Goal: Task Accomplishment & Management: Use online tool/utility

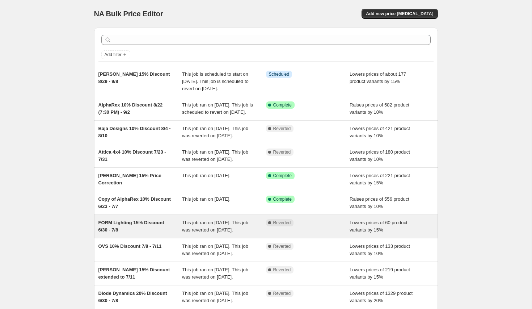
click at [126, 232] on span "FORM Lighting 15% Discount 6/30 - 7/8" at bounding box center [131, 226] width 66 height 13
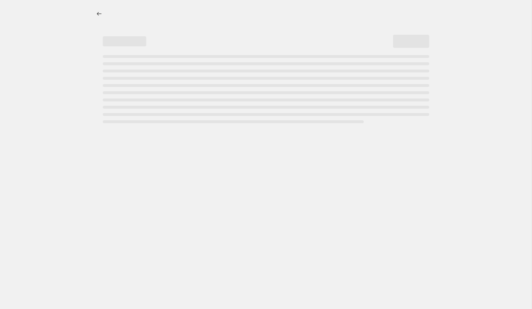
select select "percentage"
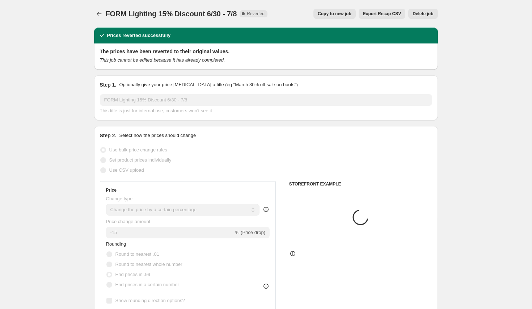
select select "vendor"
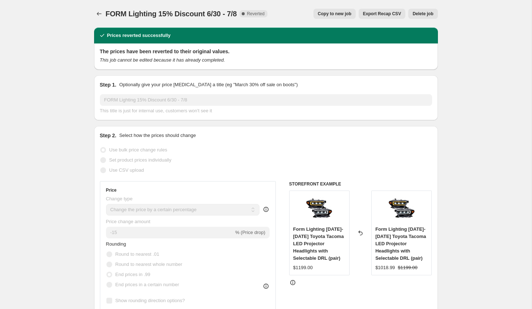
click at [326, 14] on span "Copy to new job" at bounding box center [335, 14] width 34 height 6
select select "percentage"
select select "vendor"
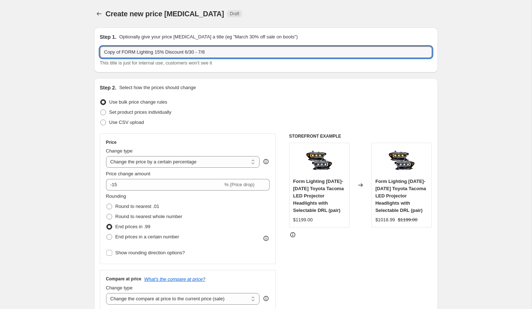
drag, startPoint x: 123, startPoint y: 52, endPoint x: 63, endPoint y: 52, distance: 60.1
click at [140, 52] on input "FORM Lighting 15% Discount 6/30 - 7/8" at bounding box center [266, 52] width 332 height 12
type input "FORM Lighting 10% Discount 6/30 - 7/8"
click at [265, 182] on icon at bounding box center [264, 182] width 7 height 7
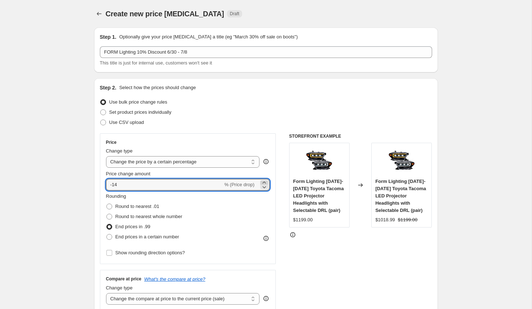
click at [265, 182] on icon at bounding box center [264, 182] width 7 height 7
type input "-10"
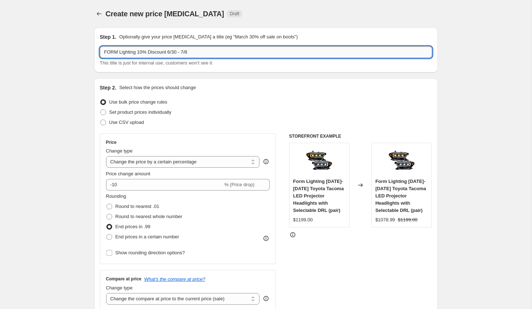
drag, startPoint x: 170, startPoint y: 52, endPoint x: 232, endPoint y: 50, distance: 62.0
click at [232, 50] on input "FORM Lighting 10% Discount 6/30 - 7/8" at bounding box center [266, 52] width 332 height 12
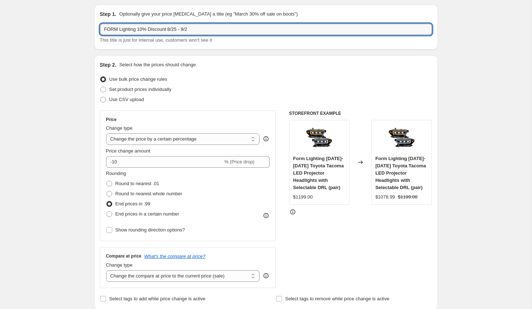
scroll to position [23, 0]
type input "FORM Lighting 10% Discount 8/25 - 9/2"
click at [172, 228] on span "Show rounding direction options?" at bounding box center [150, 229] width 70 height 5
click at [112, 228] on input "Show rounding direction options?" at bounding box center [109, 230] width 6 height 6
checkbox input "true"
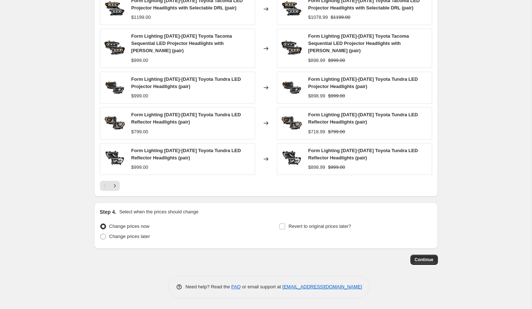
scroll to position [560, 0]
click at [346, 229] on span "Revert to original prices later?" at bounding box center [320, 225] width 63 height 5
click at [285, 229] on input "Revert to original prices later?" at bounding box center [282, 226] width 6 height 6
checkbox input "true"
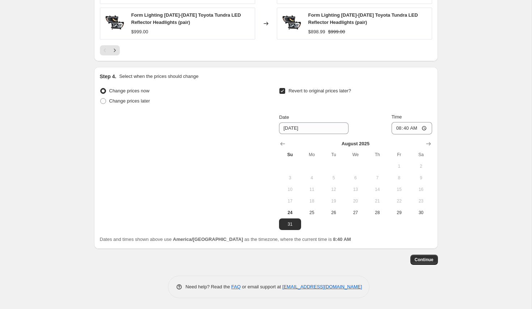
scroll to position [696, 0]
click at [435, 143] on div "Step 4. Select when the prices should change Change prices now Change prices la…" at bounding box center [266, 158] width 344 height 182
click at [432, 143] on icon "Show next month, September 2025" at bounding box center [428, 143] width 7 height 7
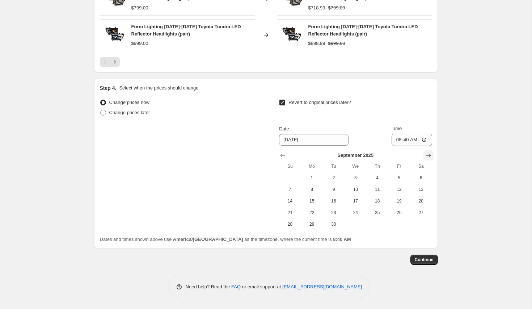
scroll to position [685, 0]
click at [333, 181] on button "2" at bounding box center [334, 178] width 22 height 12
type input "[DATE]"
click at [403, 139] on input "08:40" at bounding box center [412, 140] width 41 height 12
type input "23:59"
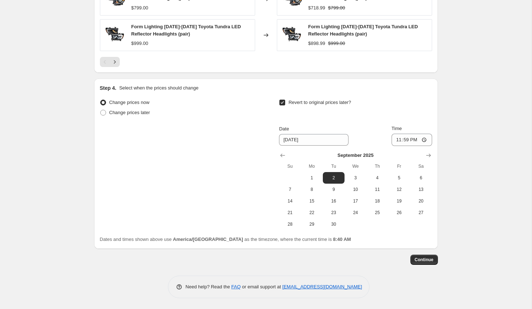
click at [429, 257] on button "Continue" at bounding box center [425, 259] width 28 height 10
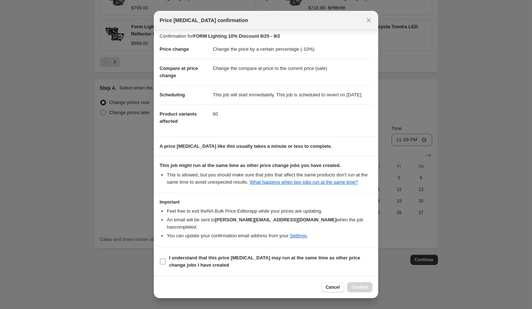
scroll to position [10, 0]
click at [288, 258] on b "I understand that this price change job may run at the same time as other price…" at bounding box center [264, 261] width 191 height 13
click at [166, 258] on input "I understand that this price change job may run at the same time as other price…" at bounding box center [163, 261] width 6 height 6
checkbox input "true"
click at [363, 288] on span "Confirm" at bounding box center [360, 287] width 17 height 6
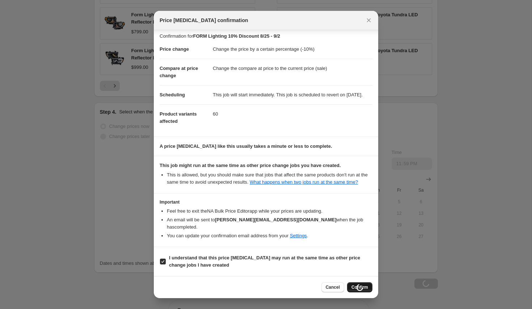
scroll to position [685, 0]
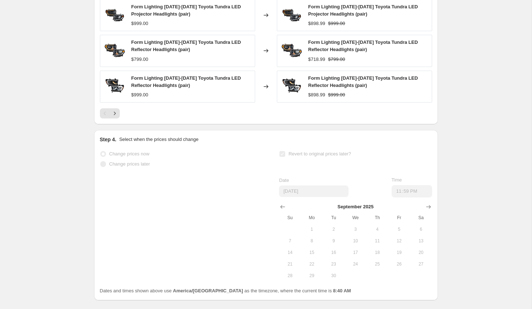
select select "percentage"
select select "vendor"
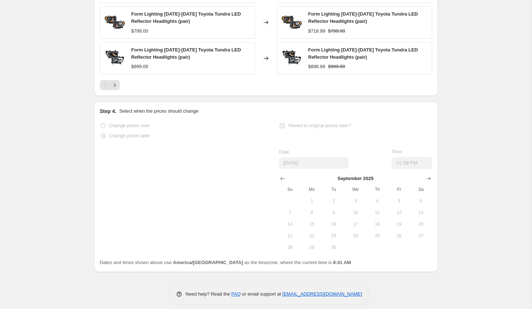
scroll to position [0, 0]
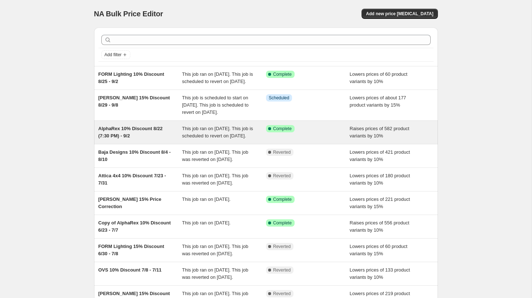
click at [121, 138] on span "AlphaRex 10% Discount 8/22 (7:30 PM) - 9/2" at bounding box center [130, 132] width 64 height 13
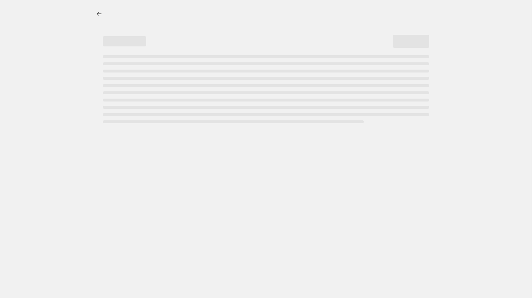
select select "percentage"
select select "collection"
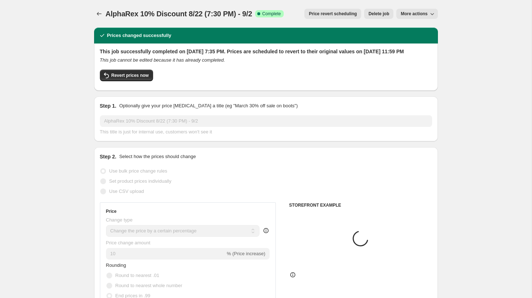
click at [347, 12] on span "Price revert scheduling" at bounding box center [333, 14] width 48 height 6
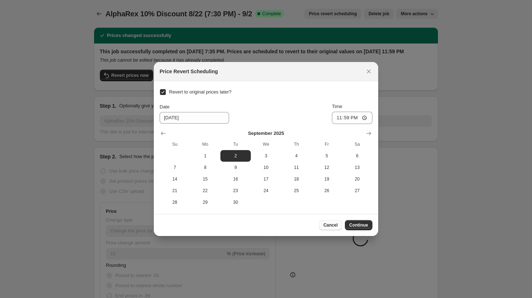
click at [333, 224] on span "Cancel" at bounding box center [331, 225] width 14 height 6
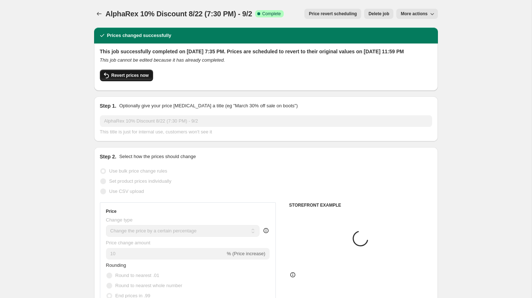
click at [146, 78] on span "Revert prices now" at bounding box center [129, 75] width 37 height 6
checkbox input "false"
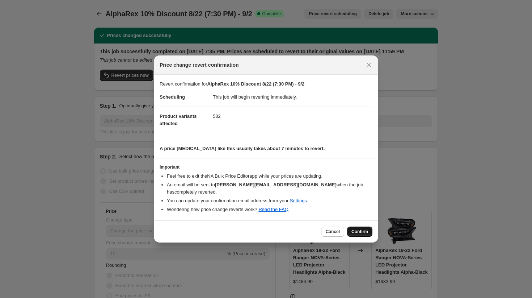
click at [367, 232] on button "Confirm" at bounding box center [359, 231] width 25 height 10
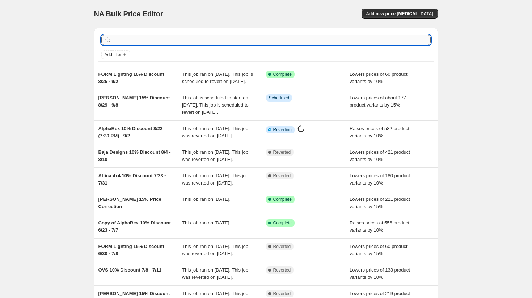
drag, startPoint x: 164, startPoint y: 41, endPoint x: 164, endPoint y: 36, distance: 4.7
click at [164, 41] on input "text" at bounding box center [272, 40] width 318 height 10
type input "diode"
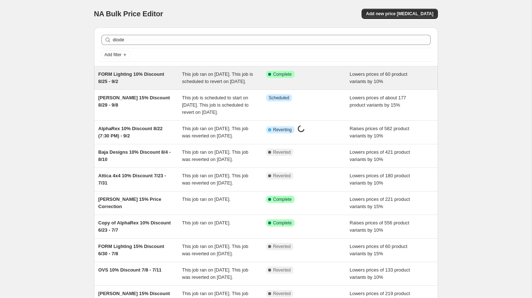
click at [143, 76] on span "FORM Lighting 10% Discount 8/25 - 9/2" at bounding box center [131, 77] width 66 height 13
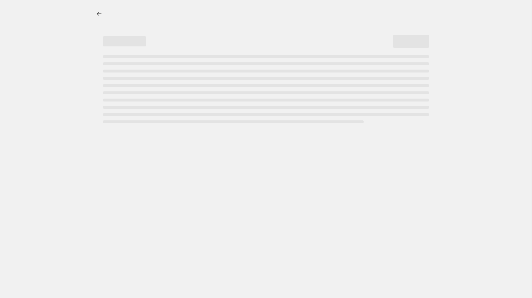
select select "percentage"
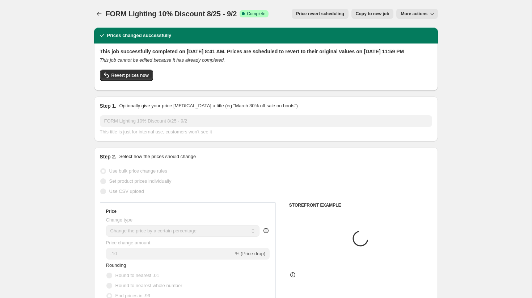
select select "vendor"
click at [384, 14] on span "Copy to new job" at bounding box center [373, 14] width 34 height 6
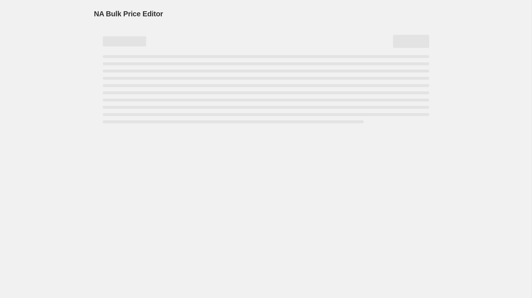
select select "percentage"
select select "vendor"
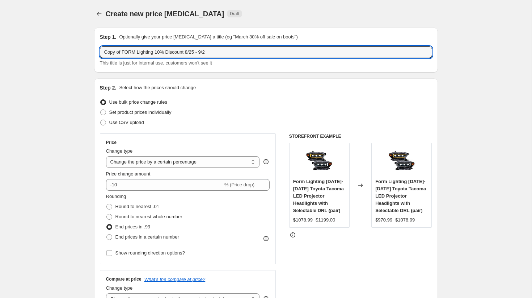
drag, startPoint x: 156, startPoint y: 53, endPoint x: 60, endPoint y: 51, distance: 96.3
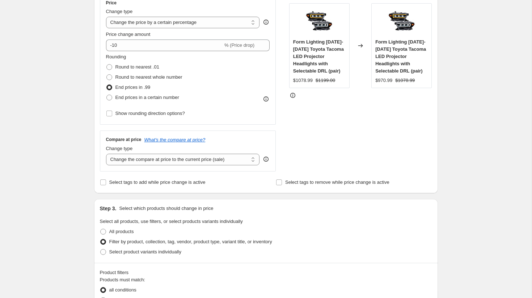
scroll to position [144, 0]
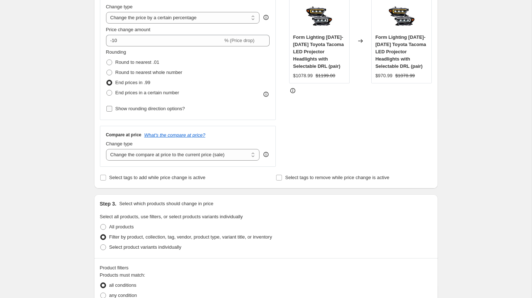
type input "Diode Dynamics 10% Discount 8/25 - 9/2"
click at [177, 107] on span "Show rounding direction options?" at bounding box center [150, 108] width 70 height 5
click at [112, 107] on input "Show rounding direction options?" at bounding box center [109, 109] width 6 height 6
checkbox input "true"
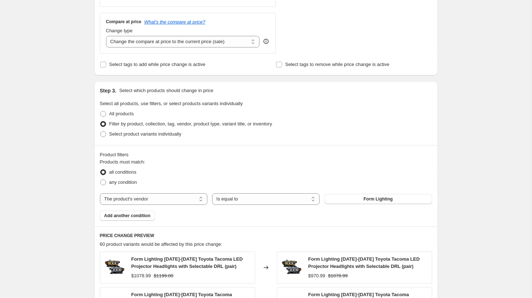
scroll to position [322, 0]
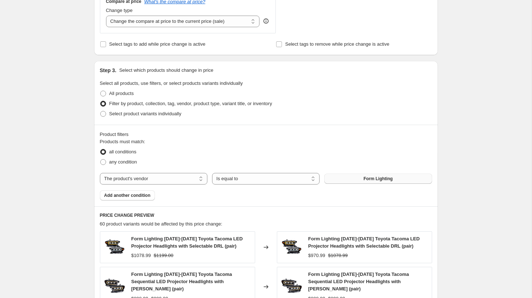
click at [358, 182] on button "Form Lighting" at bounding box center [378, 178] width 108 height 10
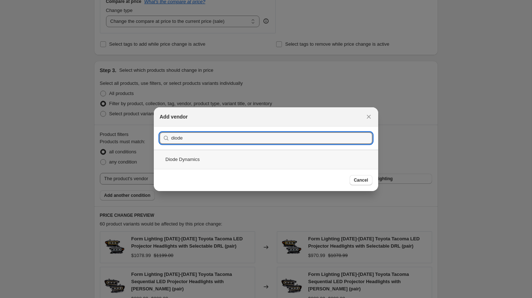
type input "diode"
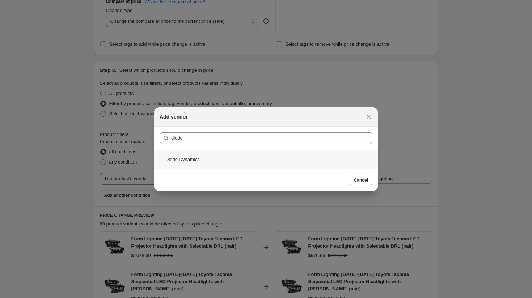
click at [211, 156] on div "Diode Dynamics" at bounding box center [266, 159] width 224 height 19
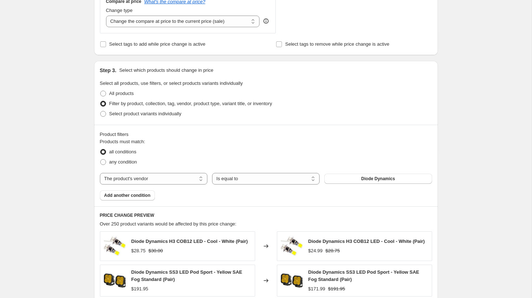
click at [152, 197] on button "Add another condition" at bounding box center [127, 195] width 55 height 10
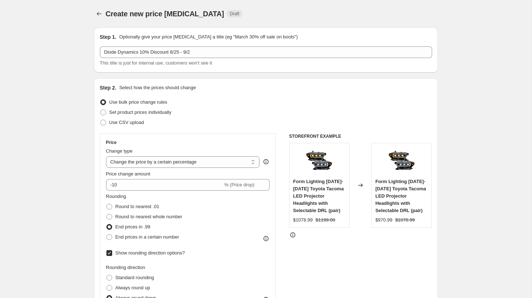
scroll to position [0, 0]
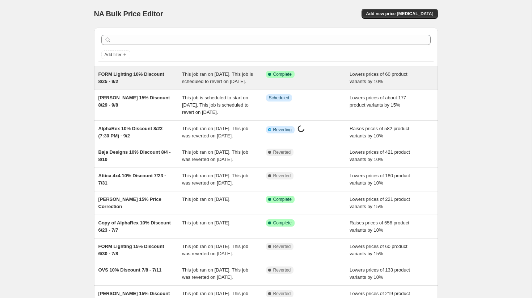
click at [151, 69] on div "FORM Lighting 10% Discount 8/25 - 9/2 This job ran on [DATE]. This job is sched…" at bounding box center [266, 77] width 344 height 23
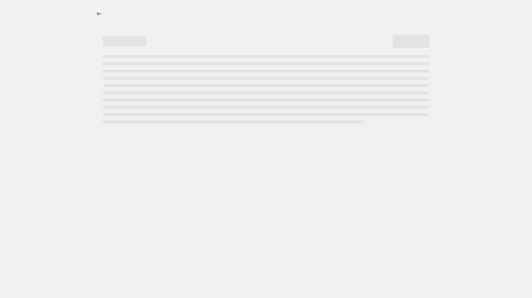
select select "percentage"
select select "vendor"
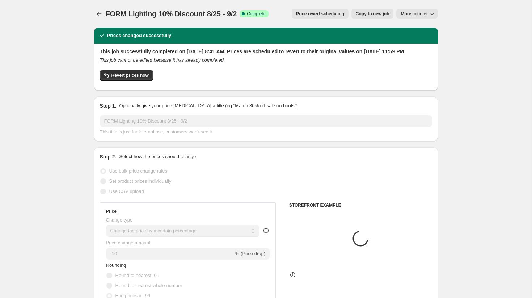
click at [368, 14] on span "Copy to new job" at bounding box center [373, 14] width 34 height 6
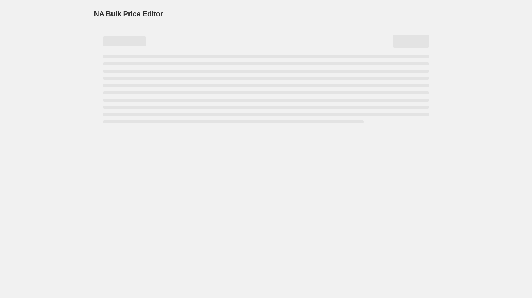
select select "percentage"
select select "vendor"
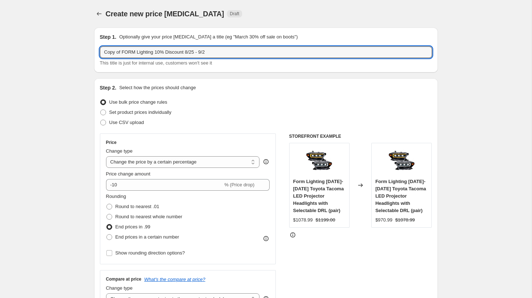
drag, startPoint x: 157, startPoint y: 52, endPoint x: 50, endPoint y: 52, distance: 107.5
click at [124, 51] on input "Diode Dynamcis 10% Discount 8/25 - 9/2" at bounding box center [266, 52] width 332 height 12
click at [129, 53] on input "Diode Dynamcis 10% Discount 8/25 - 9/2" at bounding box center [266, 52] width 332 height 12
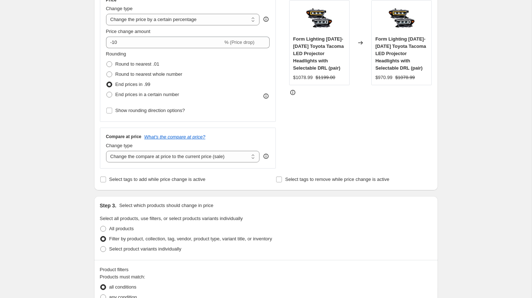
scroll to position [151, 0]
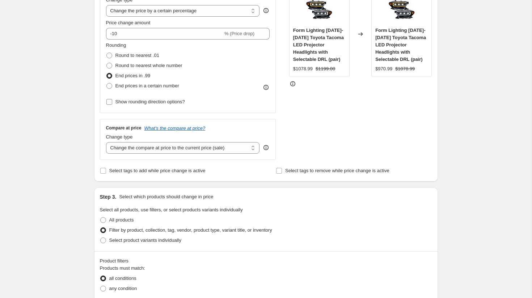
type input "Diode Dynamics 10% Discount 8/25 - 9/2"
click at [176, 100] on span "Show rounding direction options?" at bounding box center [150, 101] width 70 height 5
click at [112, 100] on input "Show rounding direction options?" at bounding box center [109, 102] width 6 height 6
checkbox input "true"
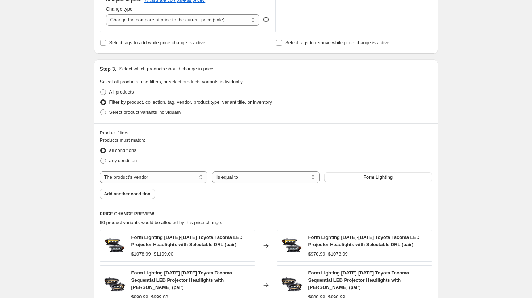
scroll to position [401, 0]
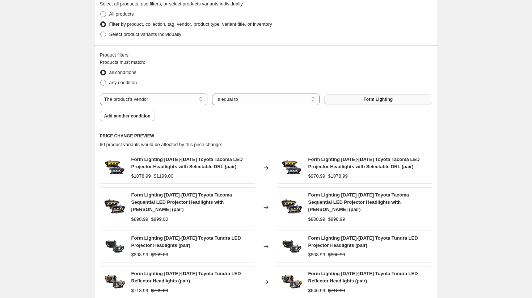
click at [357, 98] on button "Form Lighting" at bounding box center [378, 99] width 108 height 10
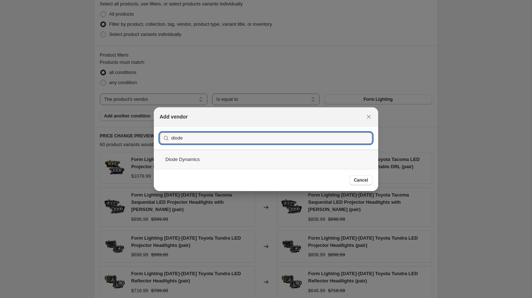
type input "diode"
click at [207, 152] on div "Diode Dynamics" at bounding box center [266, 159] width 224 height 19
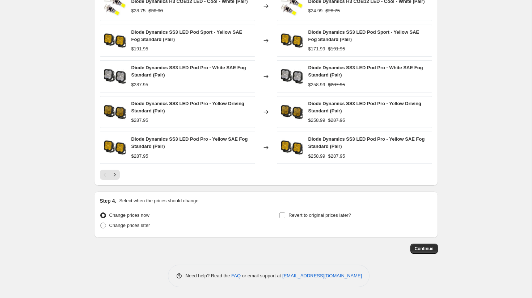
scroll to position [564, 0]
click at [330, 216] on span "Revert to original prices later?" at bounding box center [320, 214] width 63 height 5
click at [285, 216] on input "Revert to original prices later?" at bounding box center [282, 215] width 6 height 6
checkbox input "true"
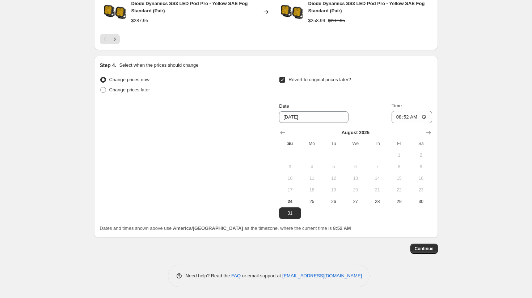
scroll to position [700, 0]
click at [137, 88] on span "Change prices later" at bounding box center [129, 89] width 41 height 5
click at [101, 87] on input "Change prices later" at bounding box center [100, 87] width 0 height 0
radio input "true"
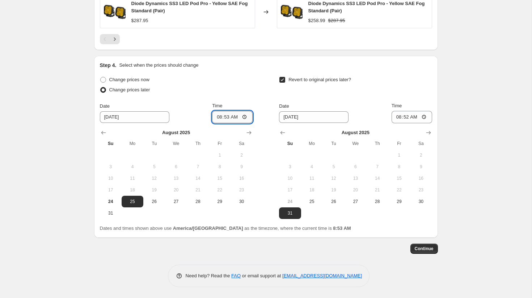
click at [230, 117] on input "08:53" at bounding box center [232, 117] width 41 height 12
type input "00:00"
click at [428, 134] on icon "Show next month, September 2025" at bounding box center [428, 132] width 7 height 7
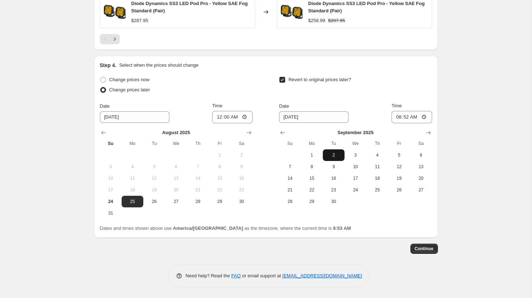
click at [331, 154] on span "2" at bounding box center [334, 155] width 16 height 6
type input "[DATE]"
click at [407, 116] on input "08:52" at bounding box center [412, 117] width 41 height 12
type input "11:59"
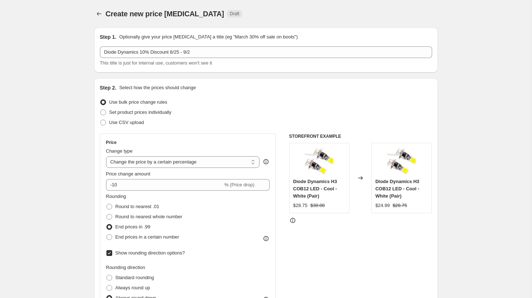
select select "percentage"
select select "vendor"
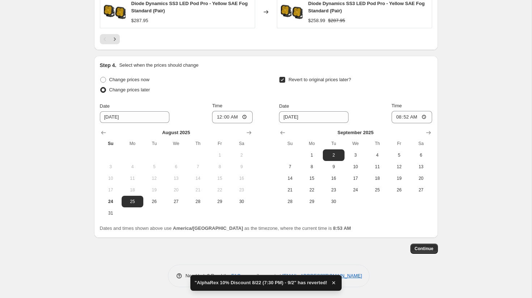
scroll to position [655, 0]
click at [405, 119] on input "08:52" at bounding box center [412, 117] width 41 height 12
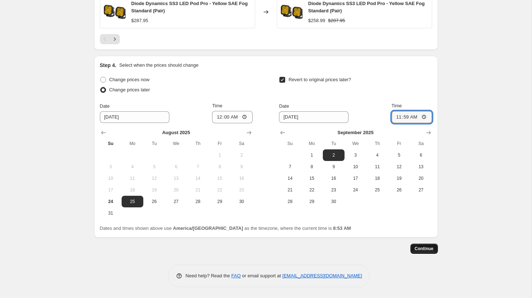
click at [428, 249] on span "Continue" at bounding box center [424, 248] width 19 height 6
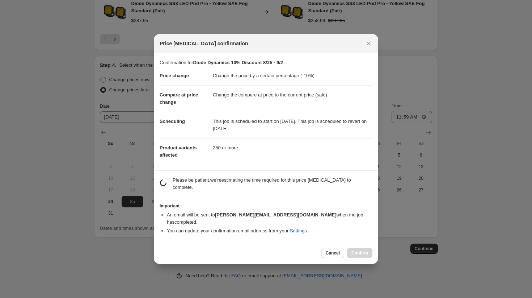
click at [313, 250] on div "Cancel Confirm" at bounding box center [266, 253] width 213 height 10
click at [329, 248] on button "Cancel" at bounding box center [332, 253] width 23 height 10
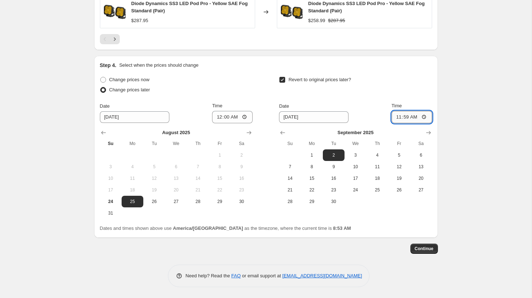
click at [423, 117] on input "11:59" at bounding box center [412, 117] width 41 height 12
type input "23:59"
click at [431, 250] on span "Continue" at bounding box center [424, 248] width 19 height 6
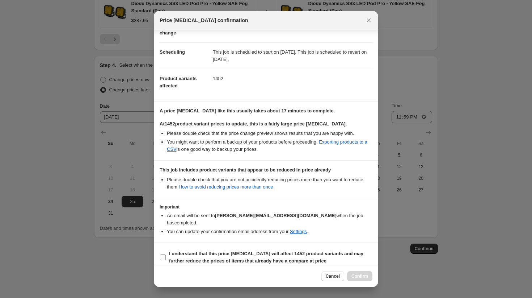
scroll to position [46, 0]
click at [295, 251] on b "I understand that this price change job will affect 1452 product variants and m…" at bounding box center [266, 257] width 194 height 13
click at [166, 254] on input "I understand that this price change job will affect 1452 product variants and m…" at bounding box center [163, 257] width 6 height 6
checkbox input "true"
click at [363, 276] on span "Confirm" at bounding box center [360, 276] width 17 height 6
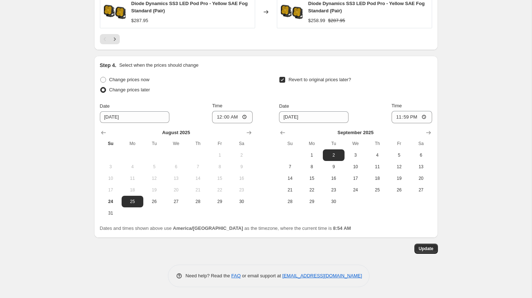
scroll to position [699, 0]
click at [137, 82] on span "Change prices now" at bounding box center [129, 79] width 40 height 7
click at [101, 77] on input "Change prices now" at bounding box center [100, 77] width 0 height 0
radio input "true"
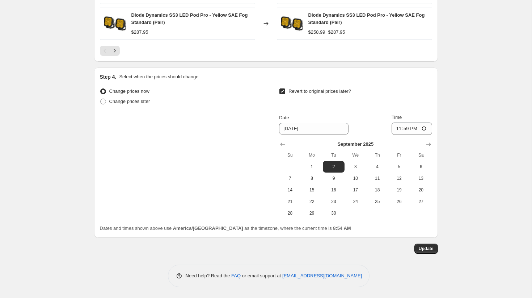
scroll to position [688, 0]
click at [125, 103] on span "Change prices later" at bounding box center [129, 100] width 41 height 5
click at [101, 99] on input "Change prices later" at bounding box center [100, 98] width 0 height 0
radio input "true"
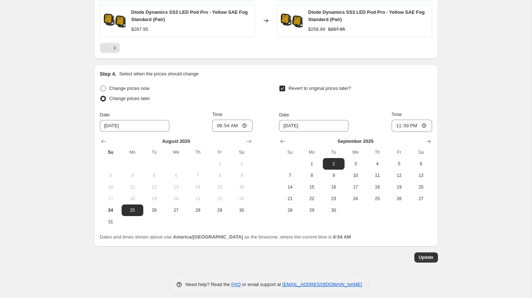
click at [136, 87] on span "Change prices now" at bounding box center [129, 88] width 40 height 7
click at [101, 86] on input "Change prices now" at bounding box center [100, 85] width 0 height 0
radio input "true"
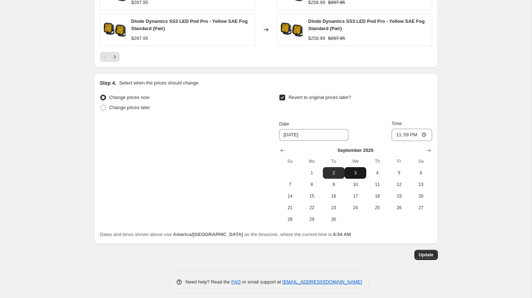
scroll to position [672, 0]
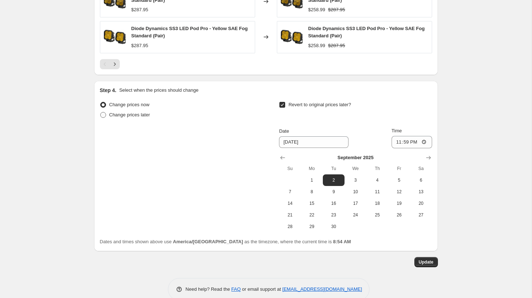
click at [140, 117] on span "Change prices later" at bounding box center [129, 114] width 41 height 5
click at [101, 112] on input "Change prices later" at bounding box center [100, 112] width 0 height 0
radio input "true"
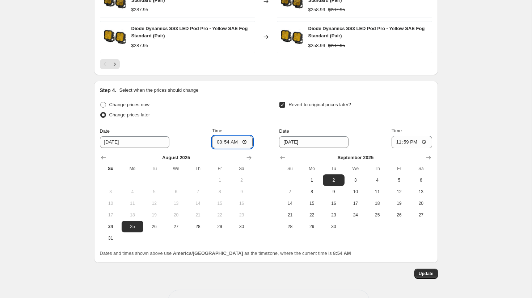
click at [227, 143] on input "08:54" at bounding box center [232, 142] width 41 height 12
type input "00:00"
click at [427, 276] on span "Update" at bounding box center [426, 273] width 15 height 6
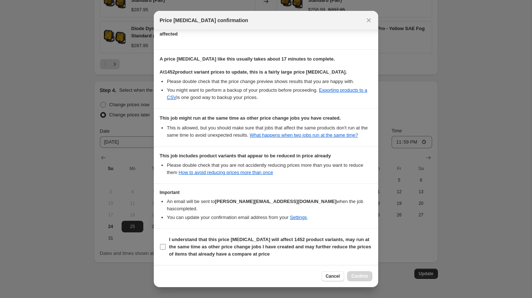
scroll to position [98, 0]
click at [262, 253] on b "I understand that this price change job will affect 1452 product variants, may …" at bounding box center [270, 246] width 202 height 20
click at [166, 249] on input "I understand that this price change job will affect 1452 product variants, may …" at bounding box center [163, 247] width 6 height 6
checkbox input "true"
click at [359, 275] on span "Confirm" at bounding box center [360, 276] width 17 height 6
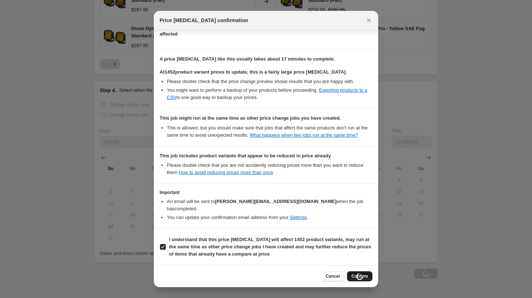
scroll to position [672, 0]
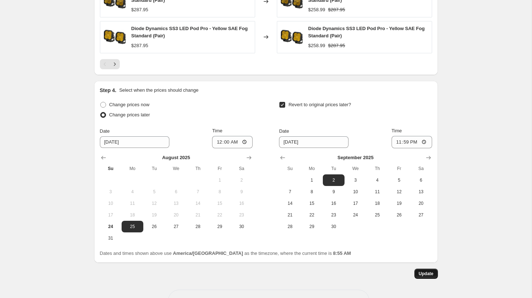
click at [425, 276] on span "Update" at bounding box center [426, 273] width 15 height 6
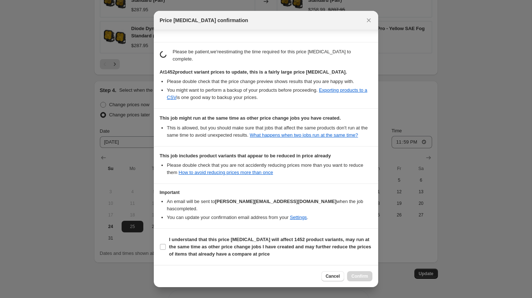
scroll to position [105, 0]
click at [228, 249] on span "I understand that this price change job will affect 1452 product variants, may …" at bounding box center [270, 247] width 203 height 22
click at [166, 249] on input "I understand that this price change job will affect 1452 product variants, may …" at bounding box center [163, 247] width 6 height 6
checkbox input "true"
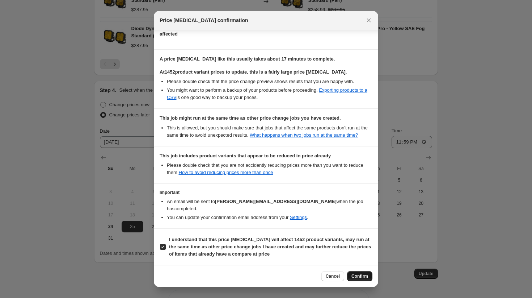
scroll to position [98, 0]
click at [365, 275] on span "Confirm" at bounding box center [360, 276] width 17 height 6
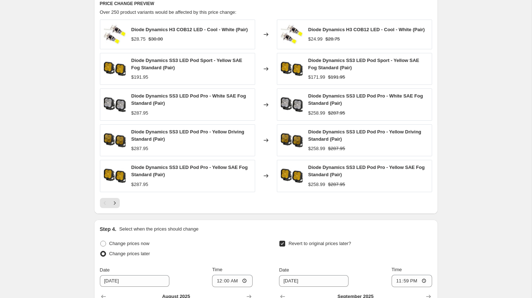
scroll to position [511, 0]
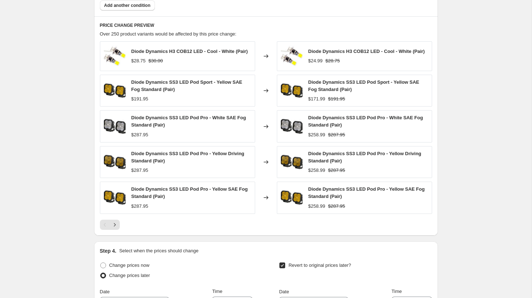
click at [114, 93] on img at bounding box center [115, 91] width 22 height 22
drag, startPoint x: 132, startPoint y: 84, endPoint x: 215, endPoint y: 86, distance: 83.6
click at [215, 86] on span "Diode Dynamics SS3 LED Pod Sport - Yellow SAE Fog Standard (Pair)" at bounding box center [186, 85] width 111 height 13
copy span "Diode Dynamics SS3 LED Pod Sport"
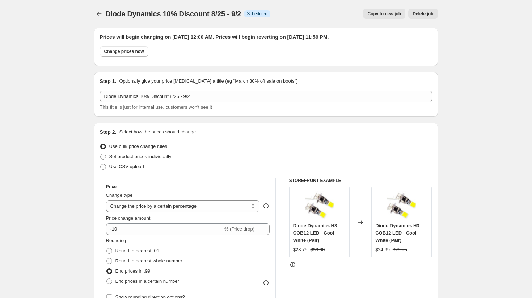
scroll to position [0, 0]
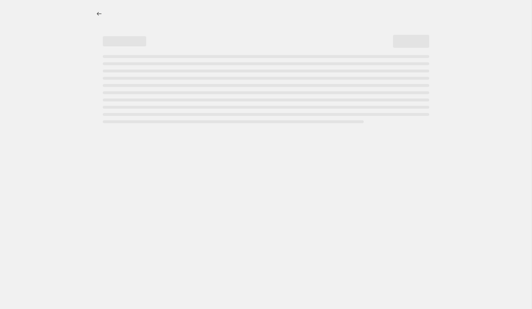
select select "percentage"
select select "collection"
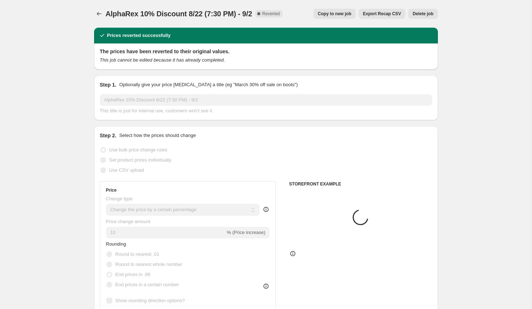
click at [338, 12] on span "Copy to new job" at bounding box center [335, 14] width 34 height 6
select select "percentage"
select select "collection"
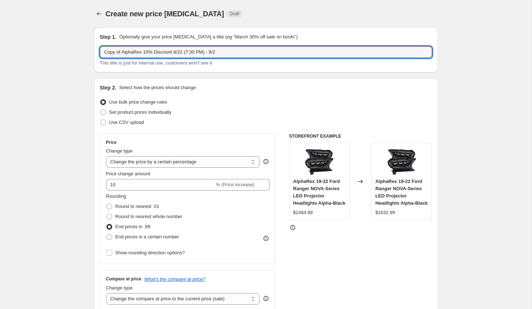
drag, startPoint x: 122, startPoint y: 51, endPoint x: 52, endPoint y: 50, distance: 69.9
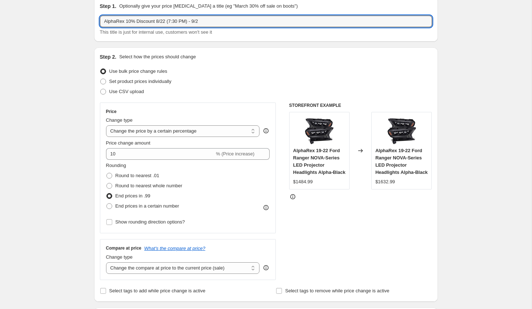
scroll to position [40, 0]
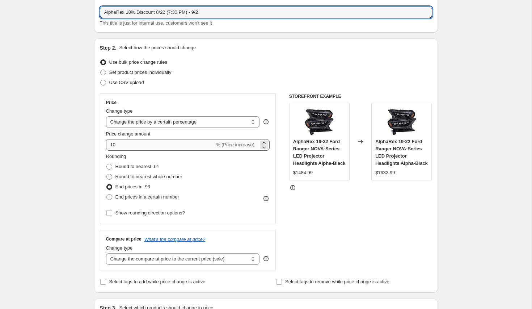
type input "AlphaRex 10% Discount 8/22 (7:30 PM) - 9/2"
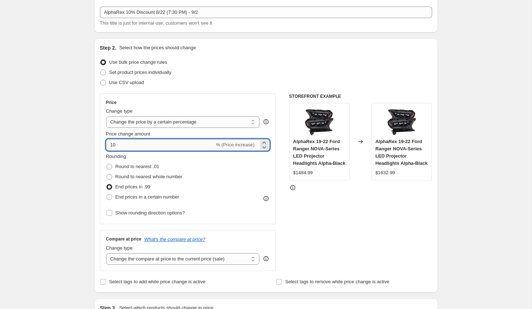
click at [159, 141] on input "10" at bounding box center [160, 145] width 109 height 12
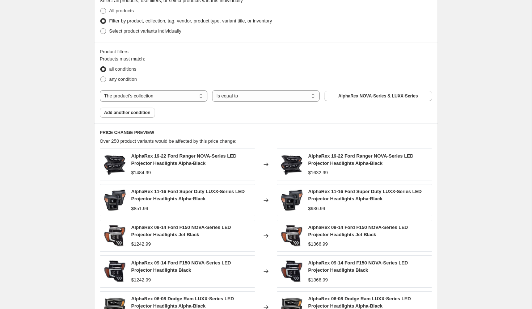
scroll to position [362, 0]
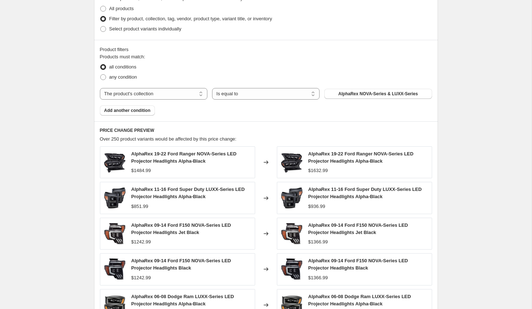
type input "-10"
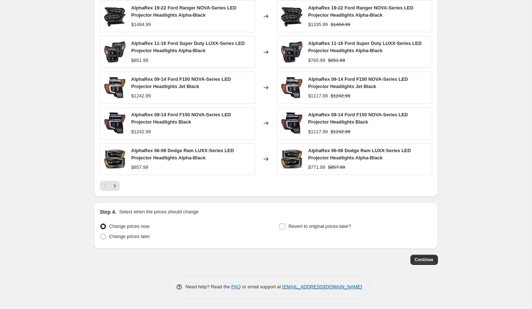
scroll to position [508, 0]
click at [345, 227] on span "Revert to original prices later?" at bounding box center [320, 225] width 63 height 5
click at [285, 227] on input "Revert to original prices later?" at bounding box center [282, 226] width 6 height 6
checkbox input "true"
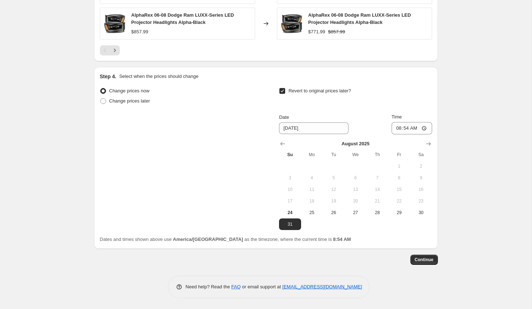
scroll to position [643, 0]
click at [421, 144] on div at bounding box center [355, 143] width 153 height 7
click at [429, 144] on icon "Show next month, September 2025" at bounding box center [428, 143] width 7 height 7
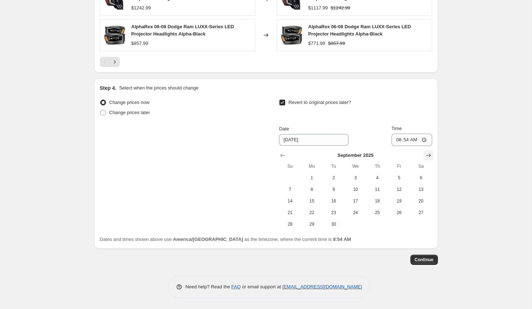
scroll to position [632, 0]
click at [335, 174] on button "2" at bounding box center [334, 178] width 22 height 12
type input "9/2/2025"
click at [402, 142] on input "08:54" at bounding box center [412, 140] width 41 height 12
type input "23:59"
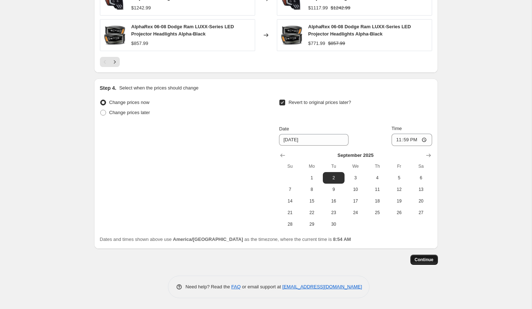
click at [423, 258] on span "Continue" at bounding box center [424, 260] width 19 height 6
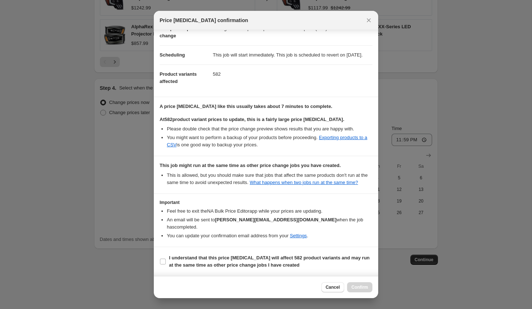
scroll to position [50, 0]
click at [258, 266] on b "I understand that this price change job will affect 582 product variants and ma…" at bounding box center [269, 261] width 201 height 13
click at [166, 264] on input "I understand that this price change job will affect 582 product variants and ma…" at bounding box center [163, 261] width 6 height 6
checkbox input "true"
click at [365, 289] on span "Confirm" at bounding box center [360, 287] width 17 height 6
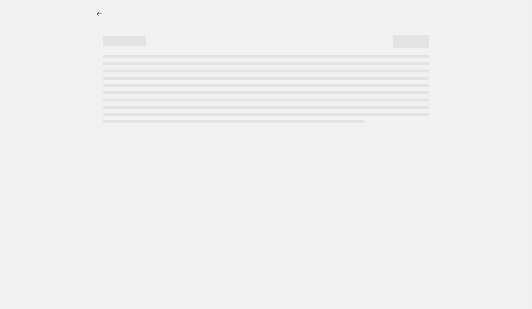
select select "percentage"
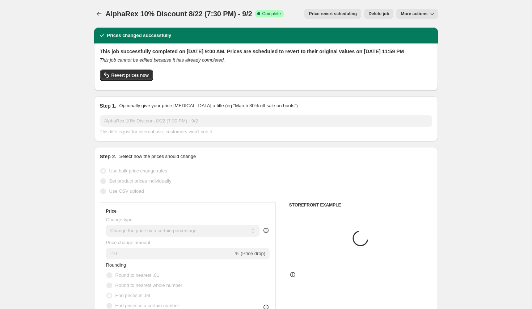
select select "collection"
